Goal: Transaction & Acquisition: Purchase product/service

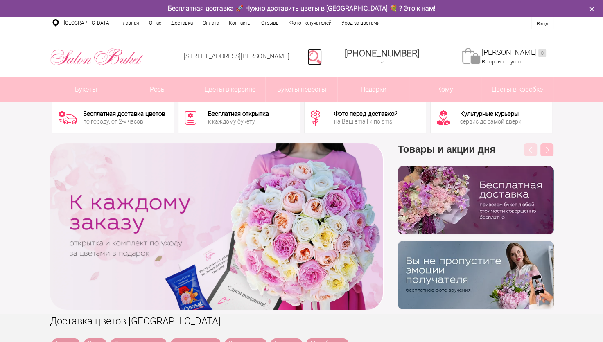
click at [322, 57] on link at bounding box center [314, 57] width 14 height 16
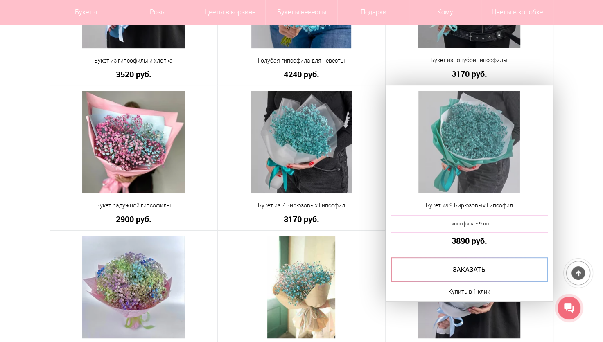
scroll to position [176, 0]
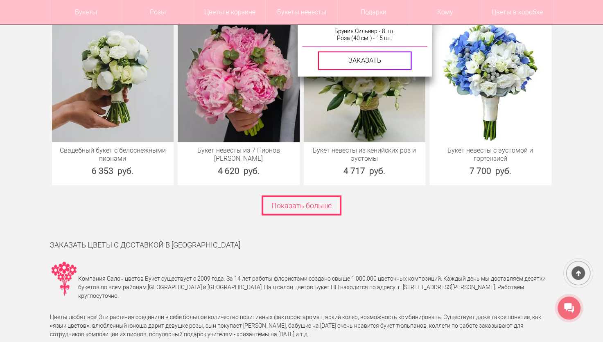
scroll to position [4664, 0]
